Goal: Browse casually

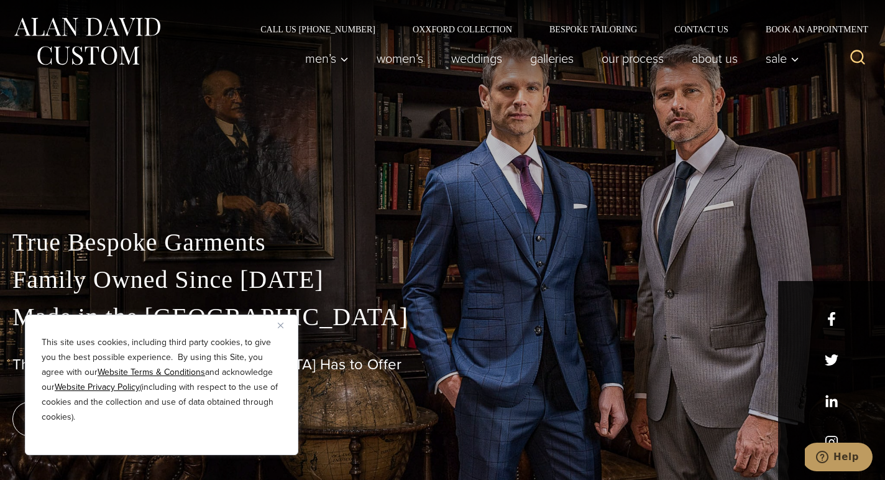
click at [273, 243] on p "True Bespoke Garments Family Owned Since [DATE] Made in [GEOGRAPHIC_DATA]" at bounding box center [442, 280] width 860 height 112
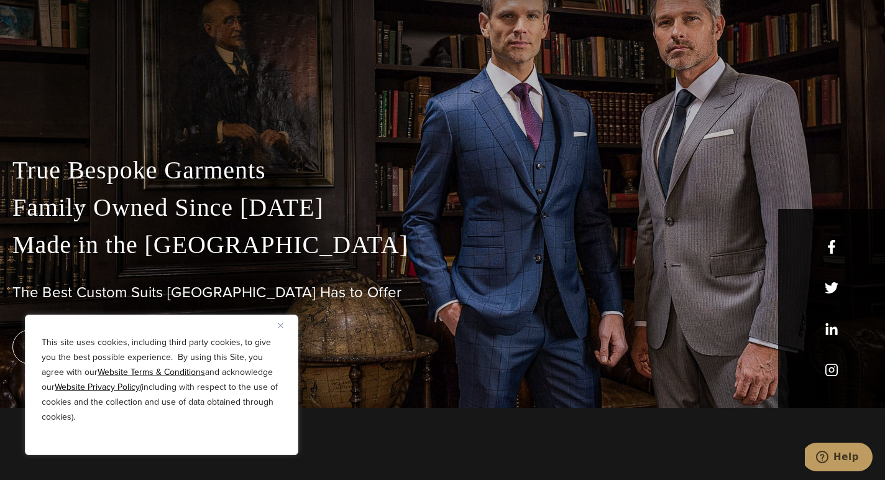
scroll to position [188, 0]
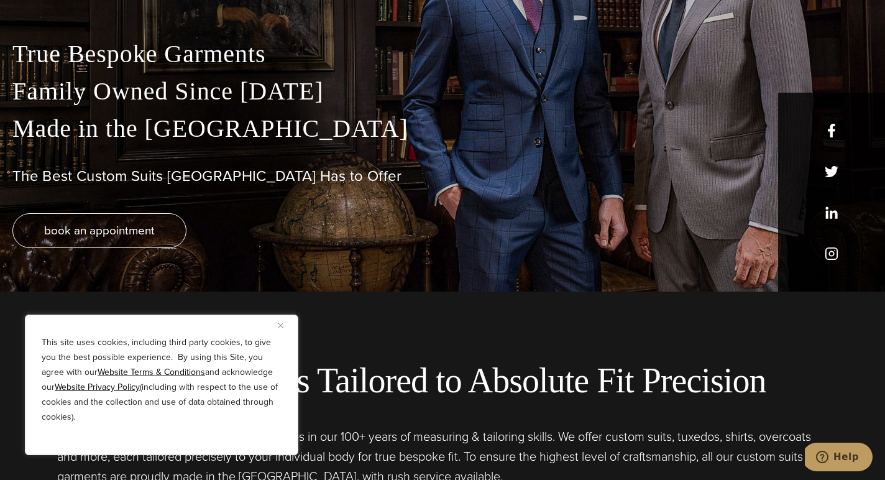
click at [275, 324] on div "This site uses cookies, including third party cookies, to give you the best pos…" at bounding box center [161, 384] width 273 height 140
click at [279, 325] on img "Close" at bounding box center [281, 325] width 6 height 6
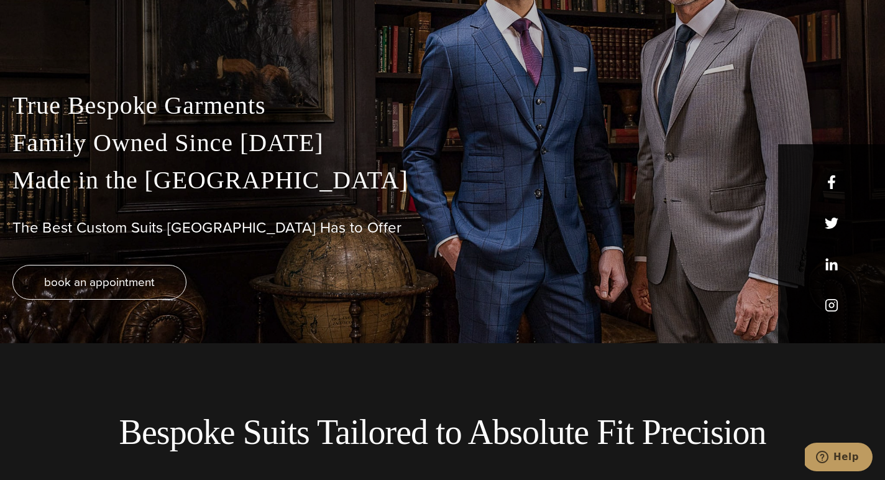
scroll to position [0, 0]
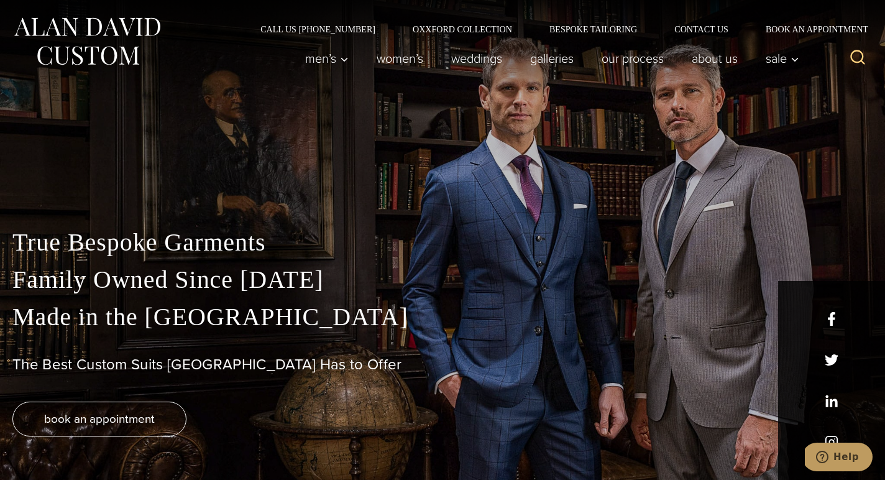
click at [37, 28] on img at bounding box center [86, 41] width 149 height 55
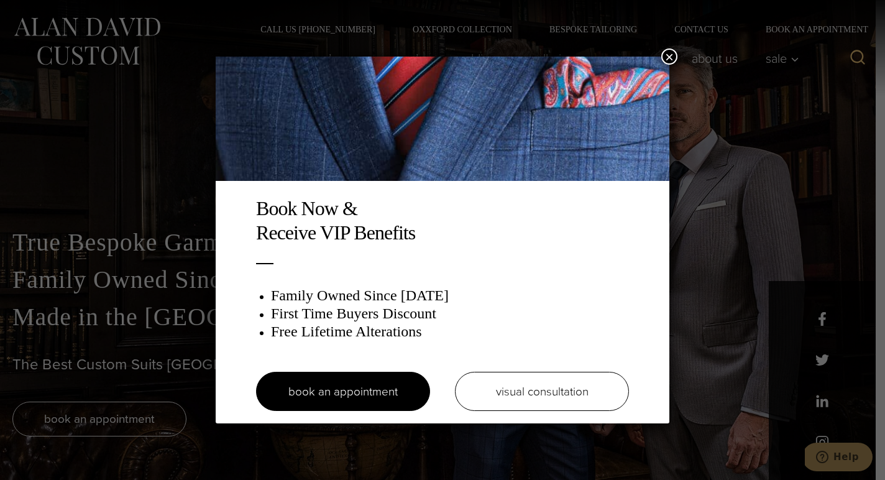
click at [665, 55] on button "×" at bounding box center [669, 56] width 16 height 16
